Goal: Transaction & Acquisition: Purchase product/service

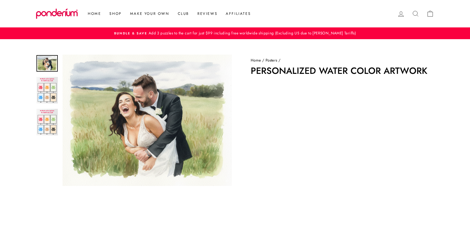
scroll to position [102, 0]
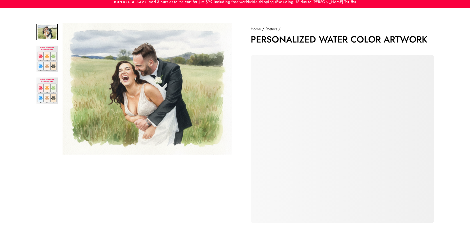
scroll to position [38, 0]
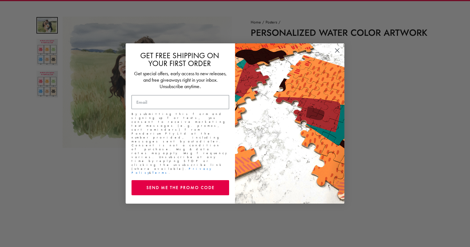
click at [339, 53] on circle "Close dialog" at bounding box center [336, 50] width 9 height 9
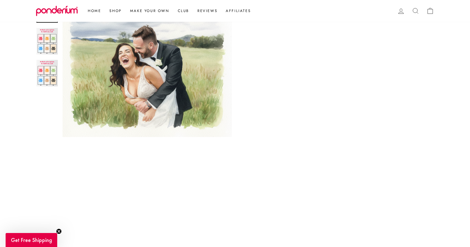
scroll to position [233, 0]
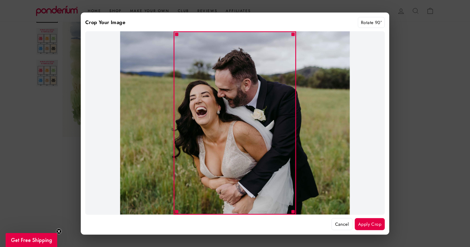
drag, startPoint x: 364, startPoint y: 222, endPoint x: 345, endPoint y: 38, distance: 185.6
click at [345, 38] on div "Crop Your Image Rotate 90° Cancel Apply Crop" at bounding box center [235, 123] width 308 height 223
click at [368, 23] on button "Rotate 90°" at bounding box center [371, 22] width 27 height 11
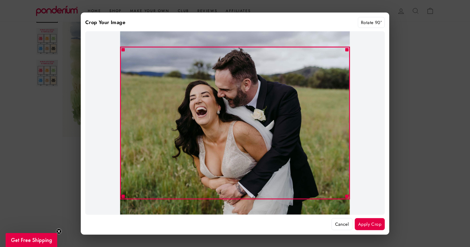
click at [373, 225] on button "Apply Crop" at bounding box center [369, 224] width 30 height 12
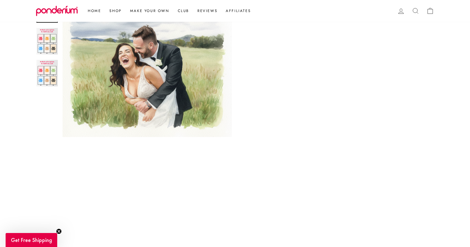
scroll to position [190, 0]
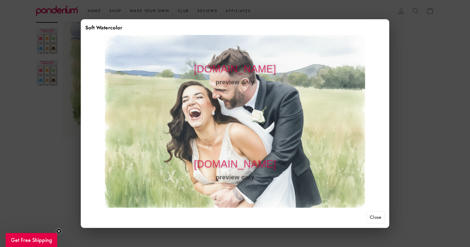
click at [372, 214] on button "Close" at bounding box center [375, 218] width 18 height 12
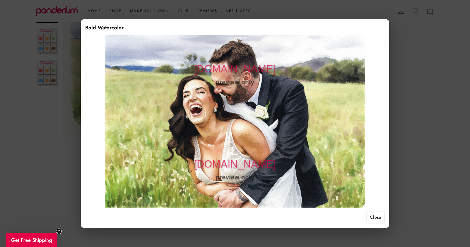
click at [374, 217] on button "Close" at bounding box center [375, 218] width 18 height 12
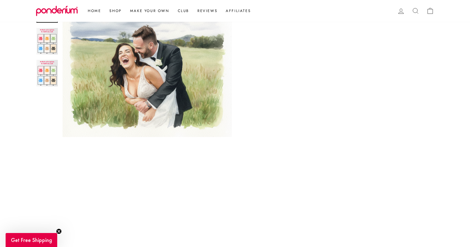
scroll to position [286, 0]
